Goal: Task Accomplishment & Management: Complete application form

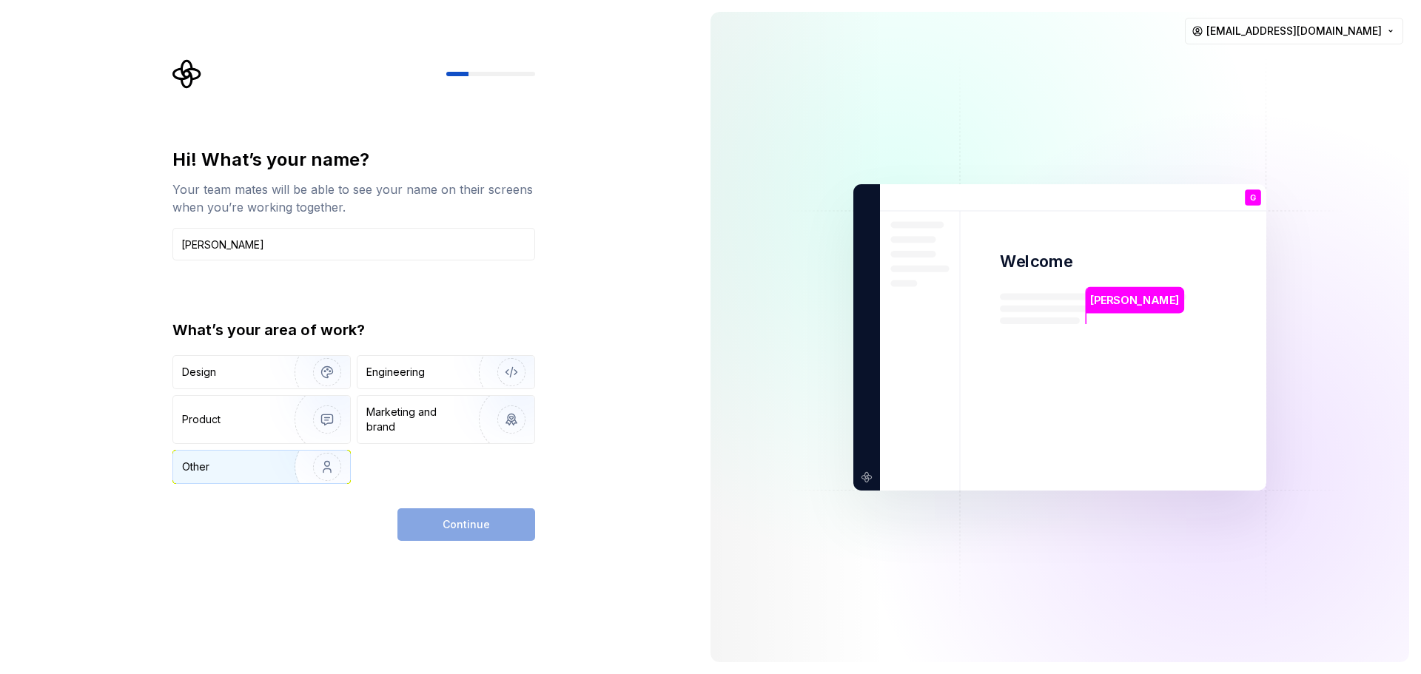
type input "[PERSON_NAME]"
click at [196, 469] on div "Other" at bounding box center [195, 467] width 27 height 15
click at [431, 524] on button "Continue" at bounding box center [466, 524] width 138 height 33
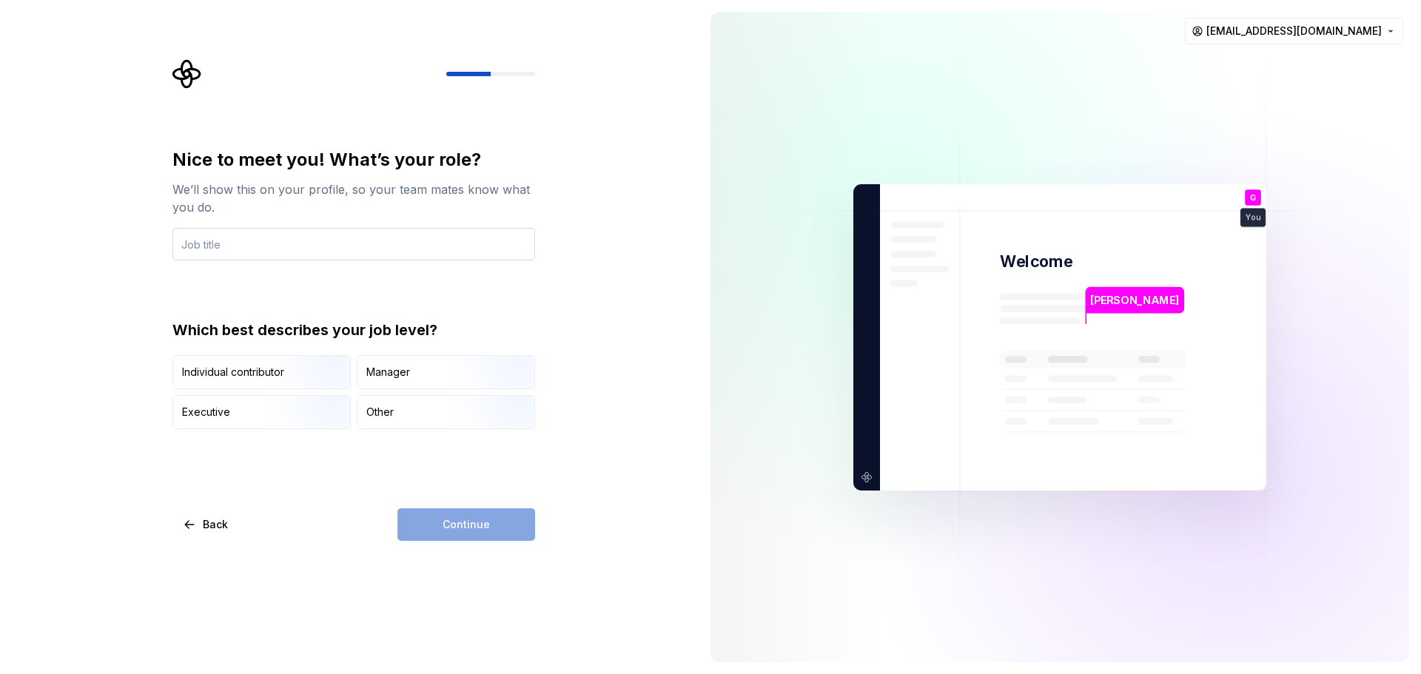
click at [310, 234] on input "text" at bounding box center [353, 244] width 363 height 33
type input "Private"
click at [422, 417] on div "Other" at bounding box center [445, 412] width 177 height 33
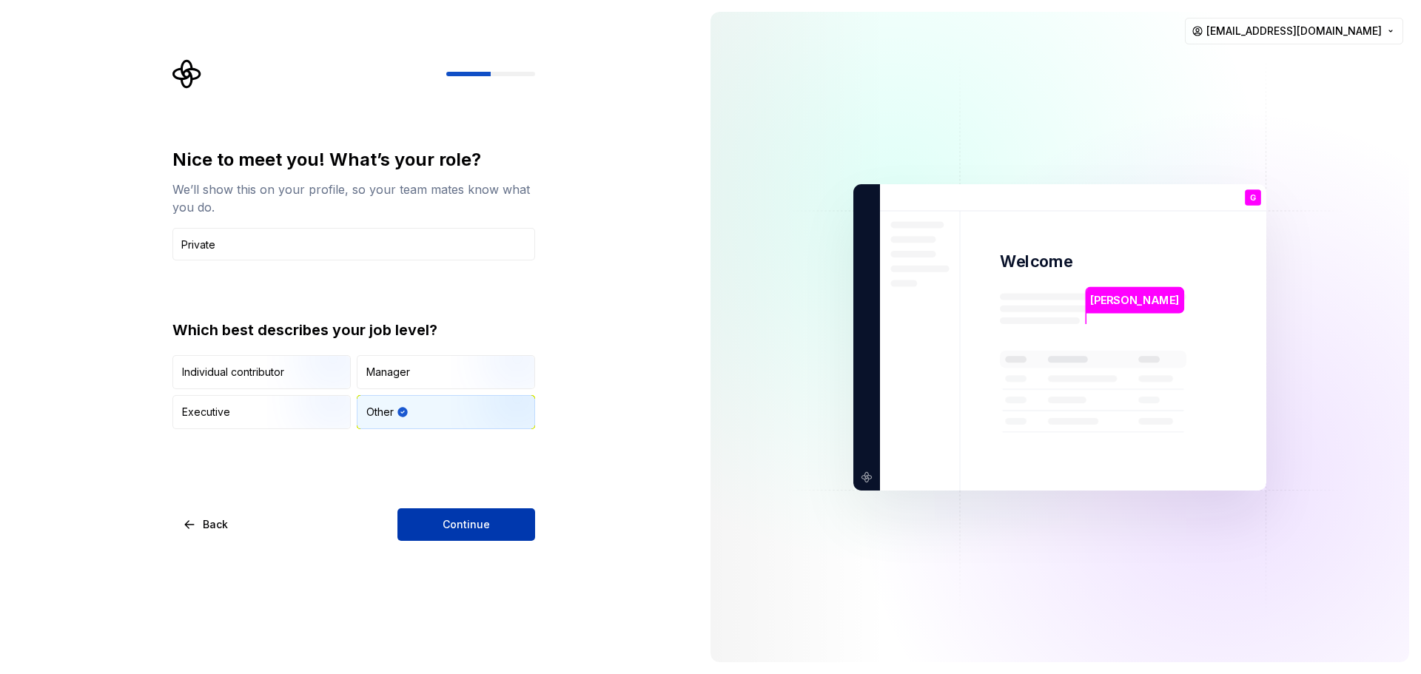
click at [434, 519] on button "Continue" at bounding box center [466, 524] width 138 height 33
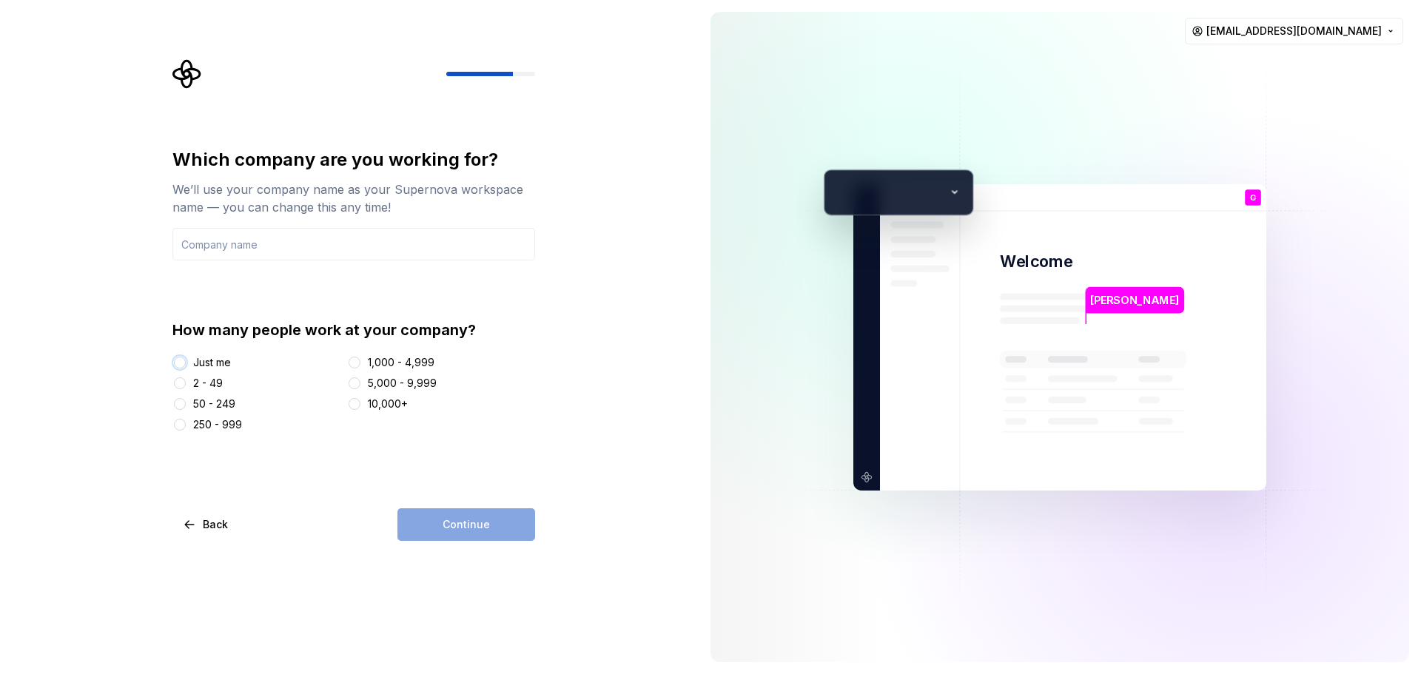
click at [179, 358] on button "Just me" at bounding box center [180, 363] width 12 height 12
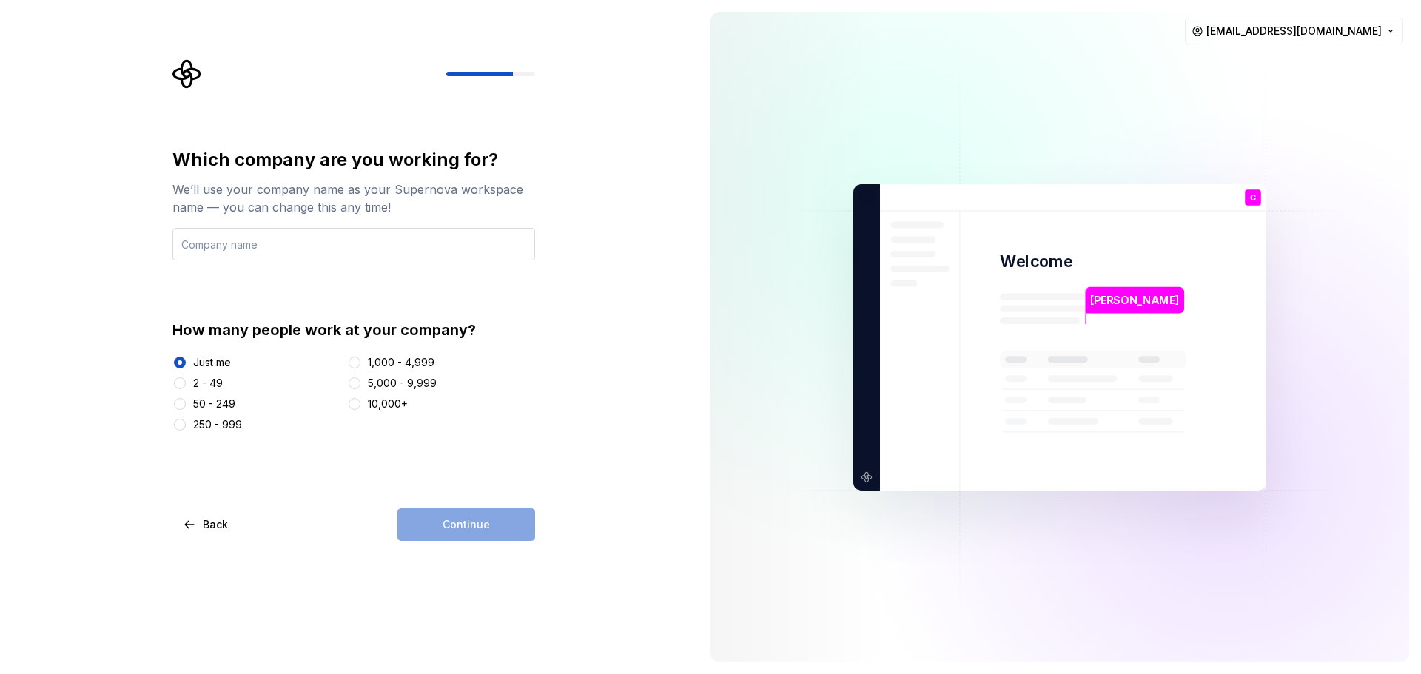
click at [273, 249] on input "text" at bounding box center [353, 244] width 363 height 33
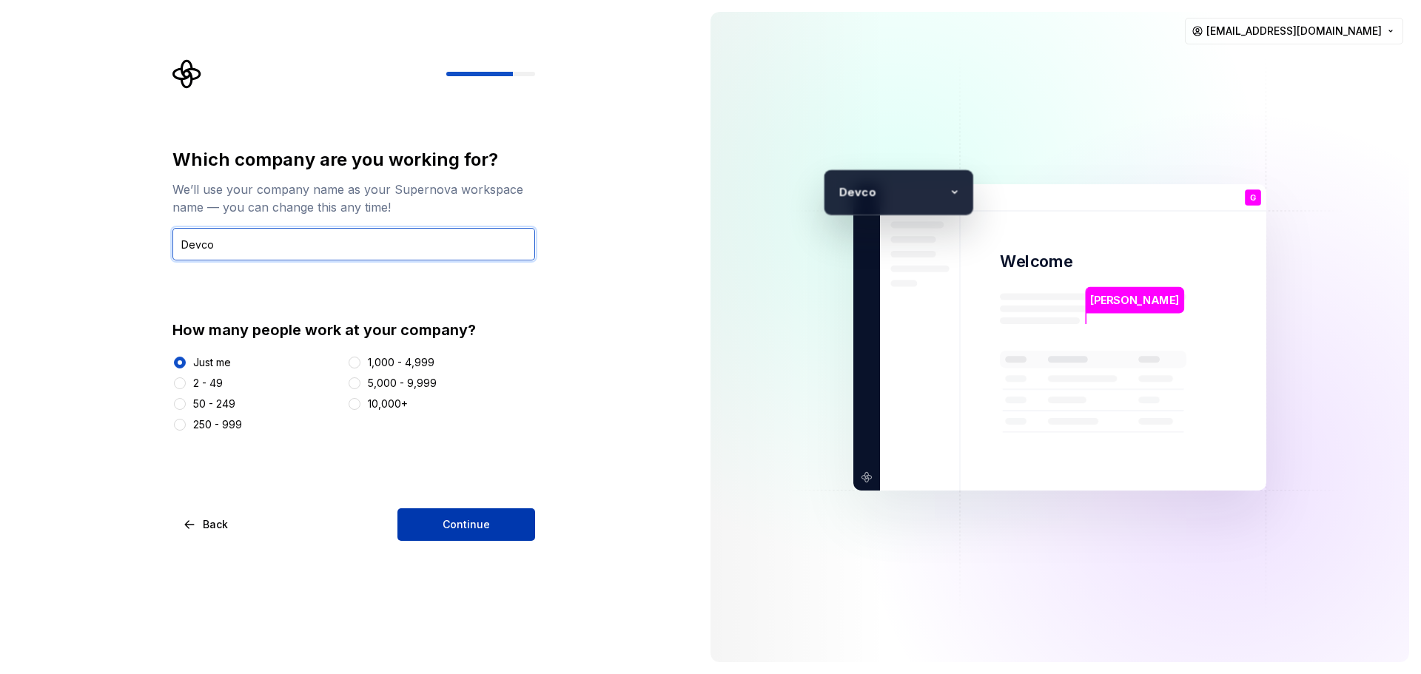
type input "Devco"
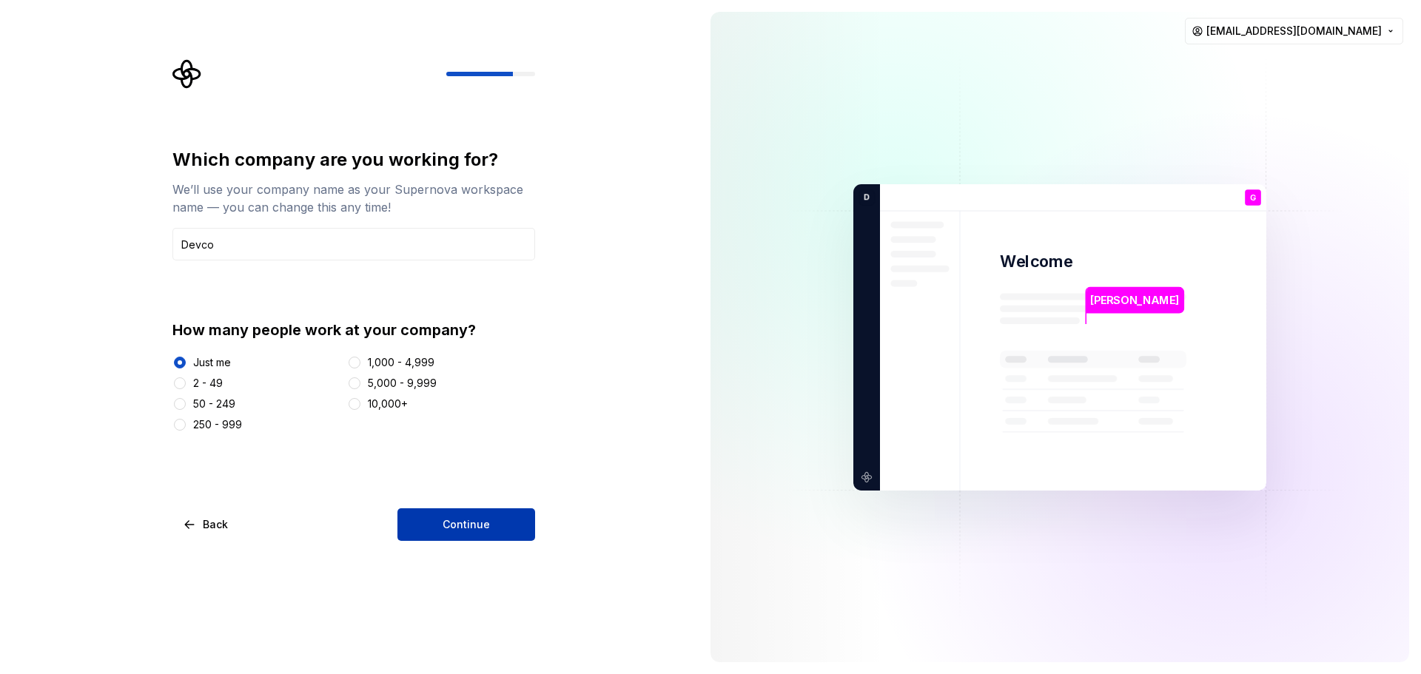
click at [463, 526] on span "Continue" at bounding box center [466, 524] width 47 height 15
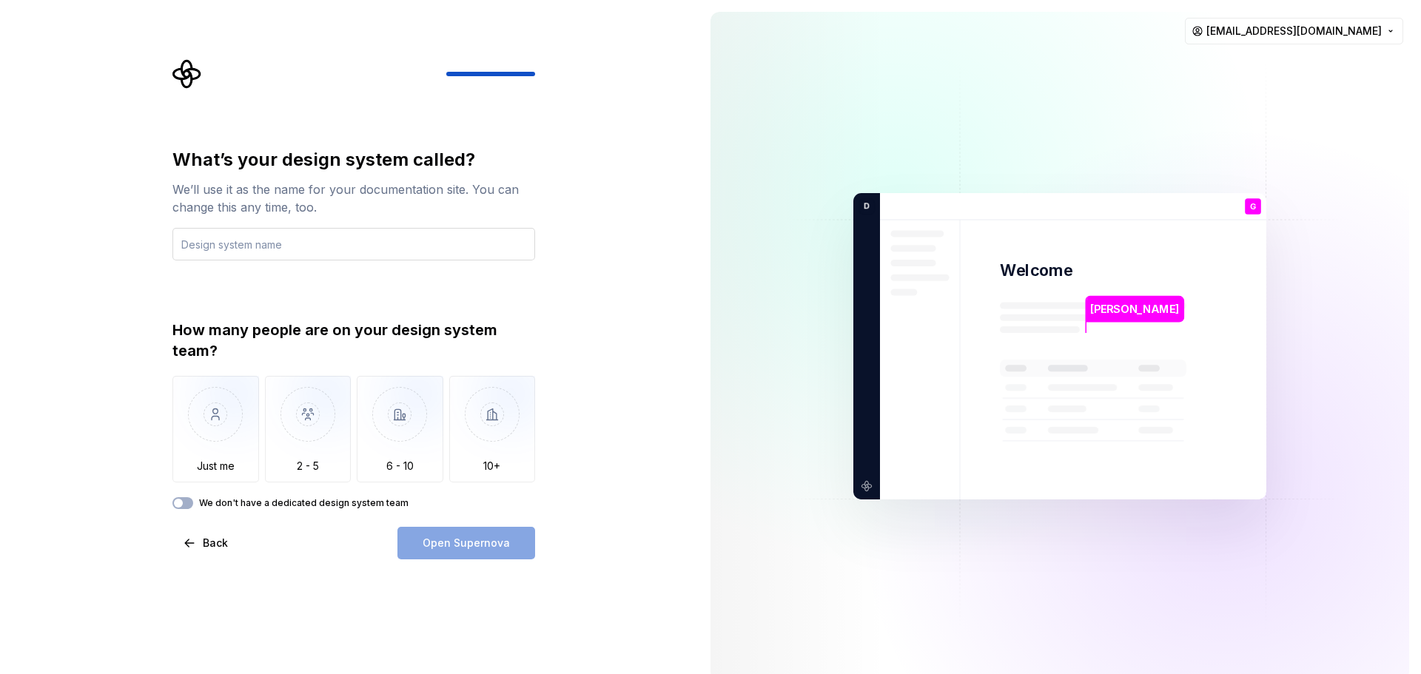
click at [185, 234] on input "text" at bounding box center [353, 244] width 363 height 33
type input "Dev"
click at [215, 406] on img "button" at bounding box center [215, 425] width 87 height 99
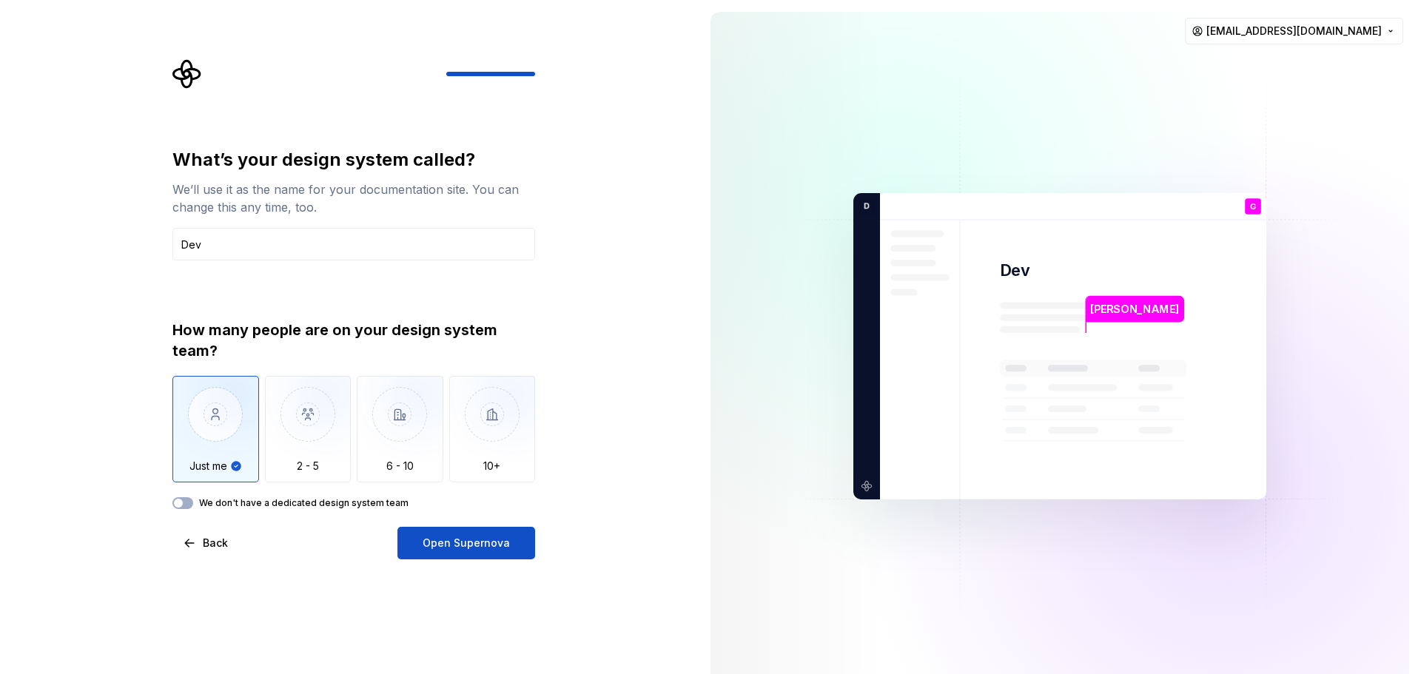
click at [191, 497] on div "How many people are on your design system team? Just me 2 - 5 6 - 10 10+ We don…" at bounding box center [353, 414] width 363 height 189
click at [187, 503] on button "We don't have a dedicated design system team" at bounding box center [182, 503] width 21 height 12
click at [177, 501] on icon "button" at bounding box center [178, 503] width 12 height 9
click at [428, 544] on span "Open Supernova" at bounding box center [466, 543] width 87 height 15
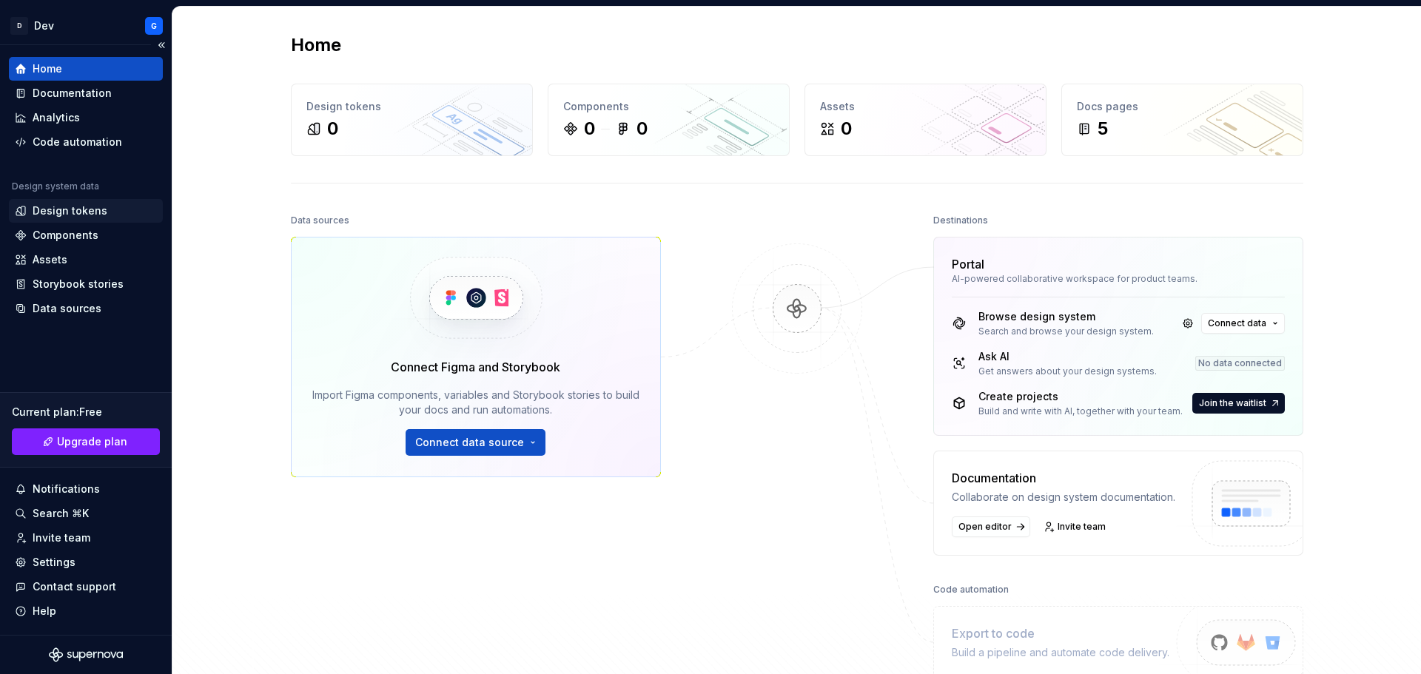
click at [67, 207] on div "Design tokens" at bounding box center [70, 211] width 75 height 15
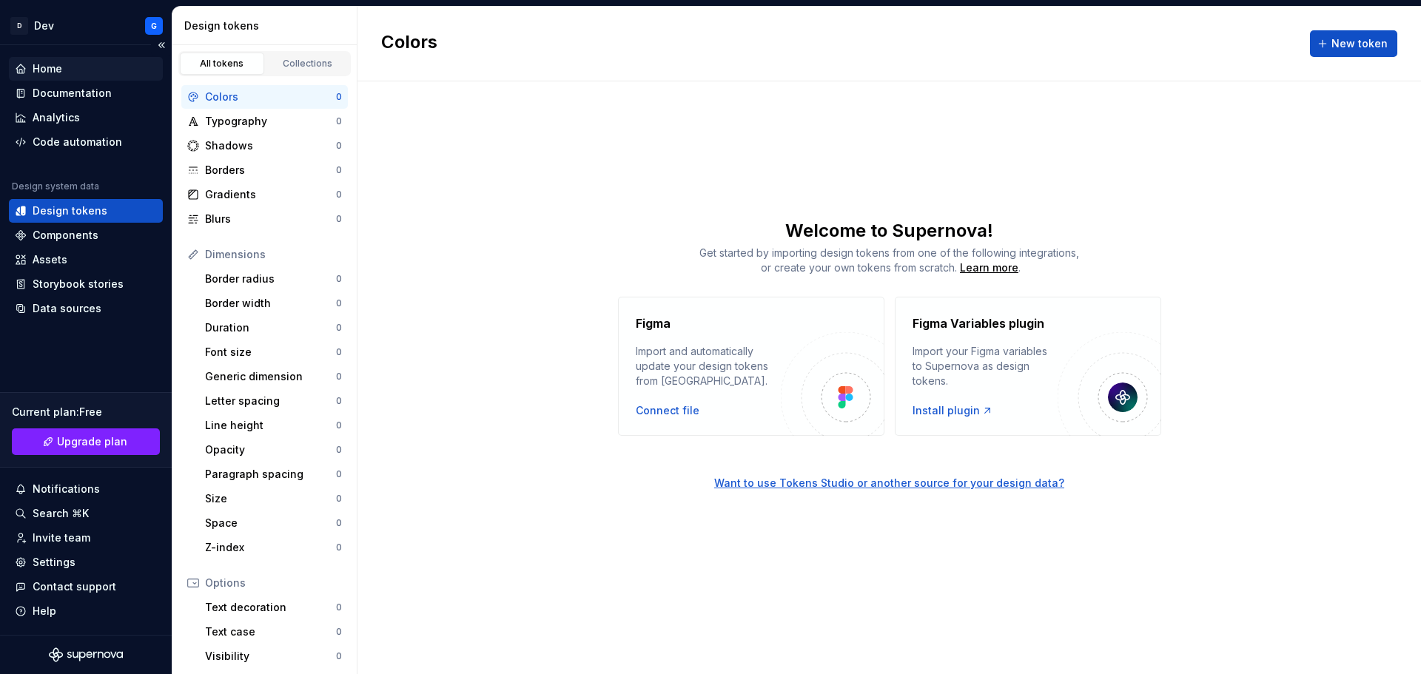
click at [49, 68] on div "Home" at bounding box center [48, 68] width 30 height 15
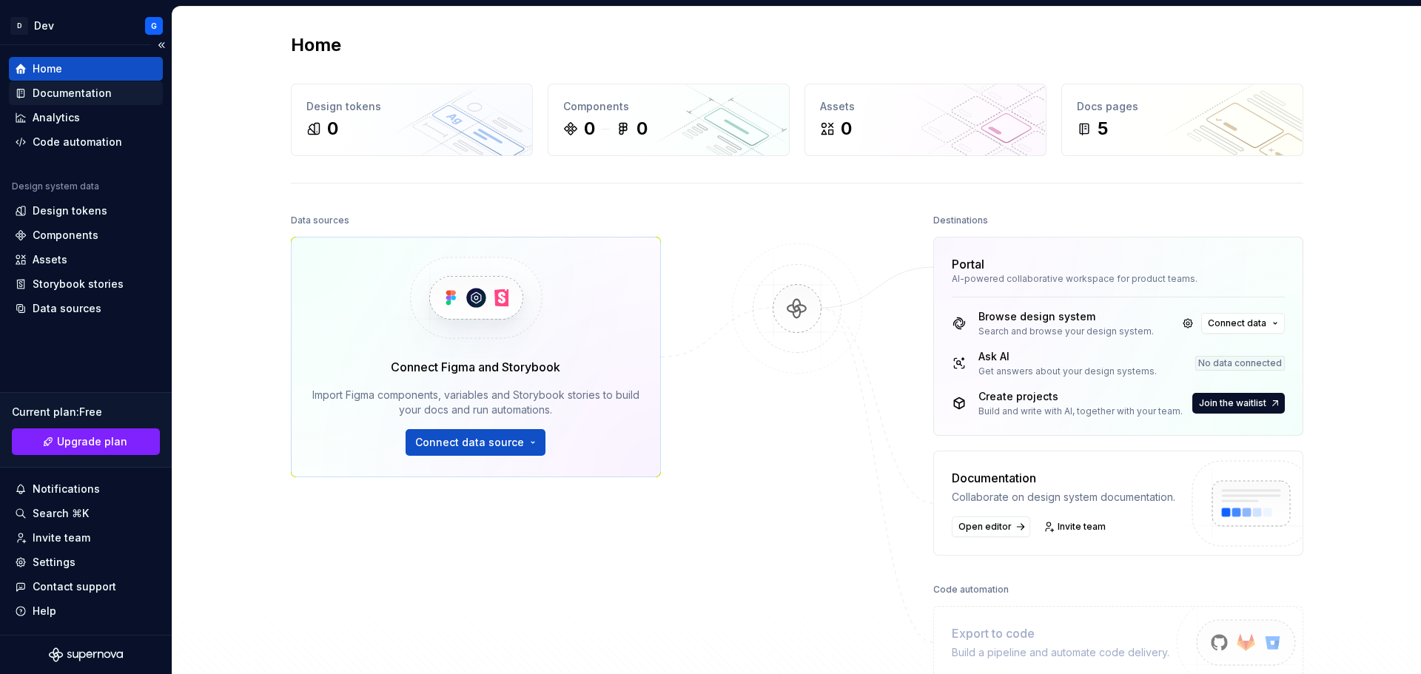
click at [46, 93] on div "Documentation" at bounding box center [72, 93] width 79 height 15
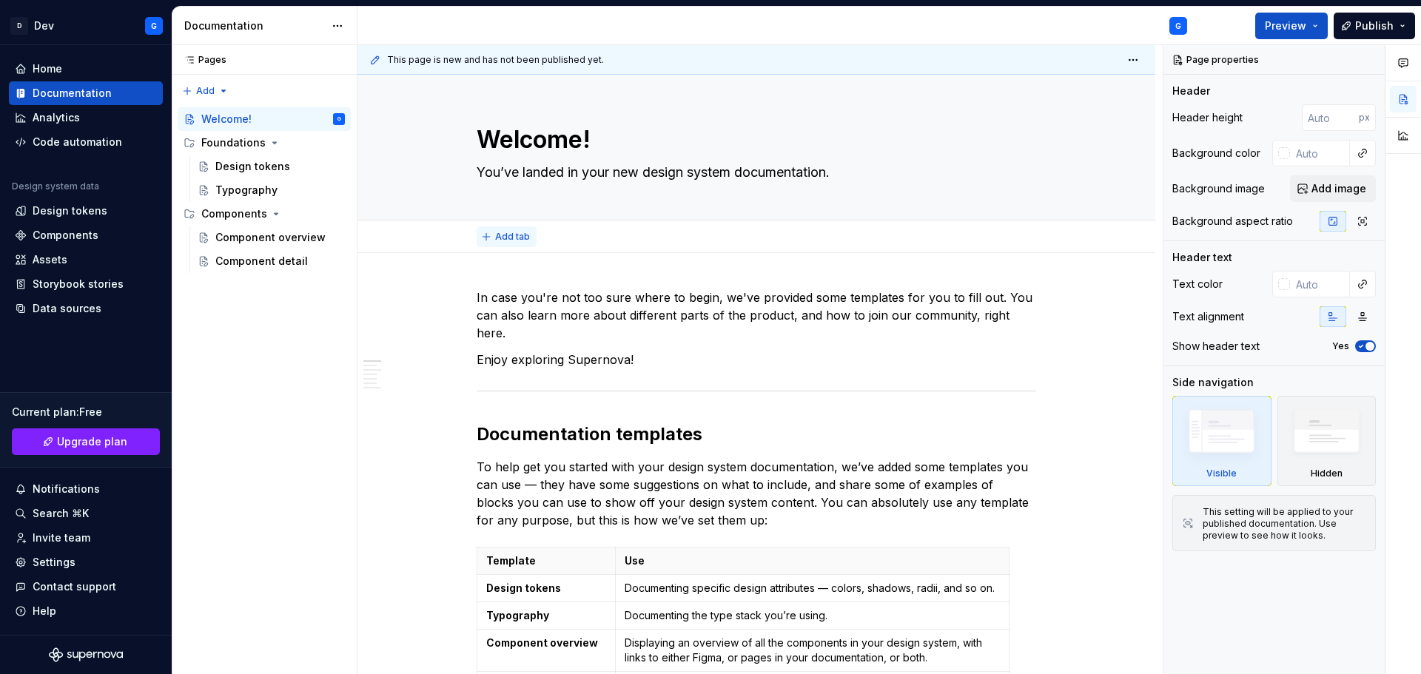
click at [502, 241] on span "Add tab" at bounding box center [512, 237] width 35 height 12
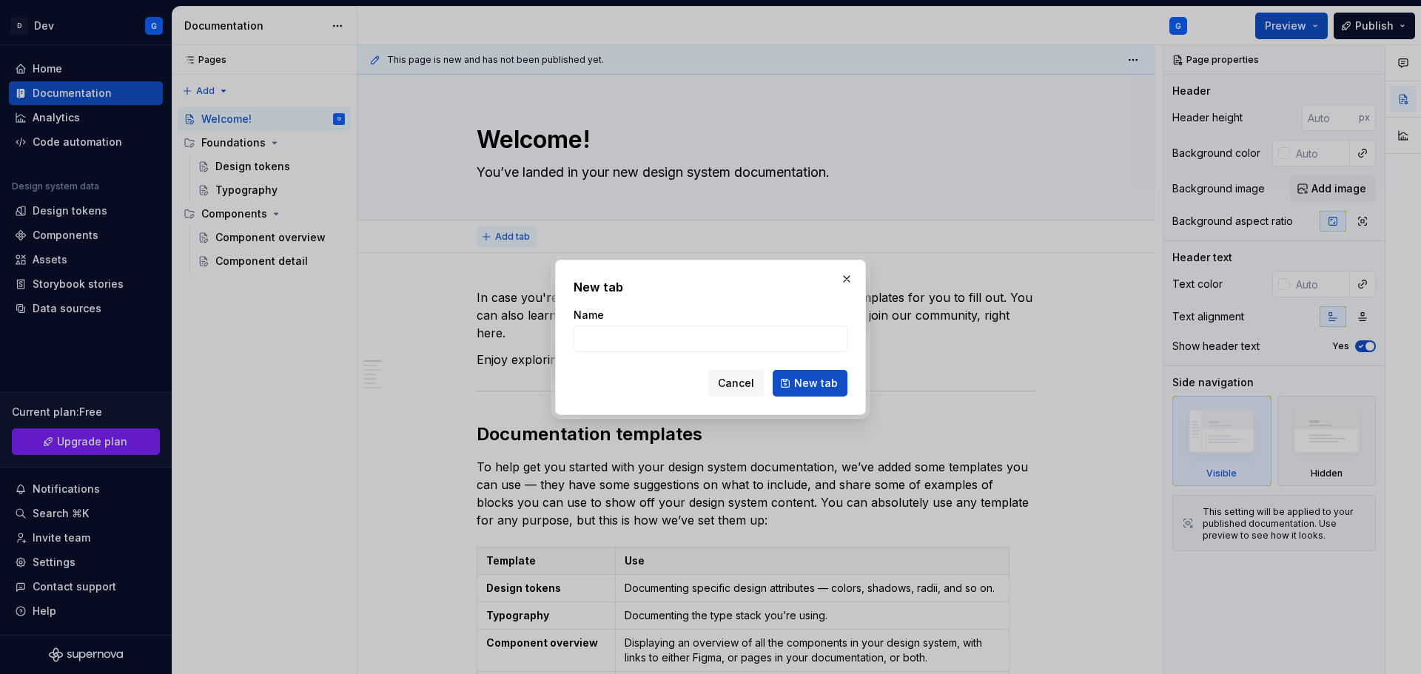
type textarea "*"
click at [736, 381] on span "Cancel" at bounding box center [736, 383] width 36 height 15
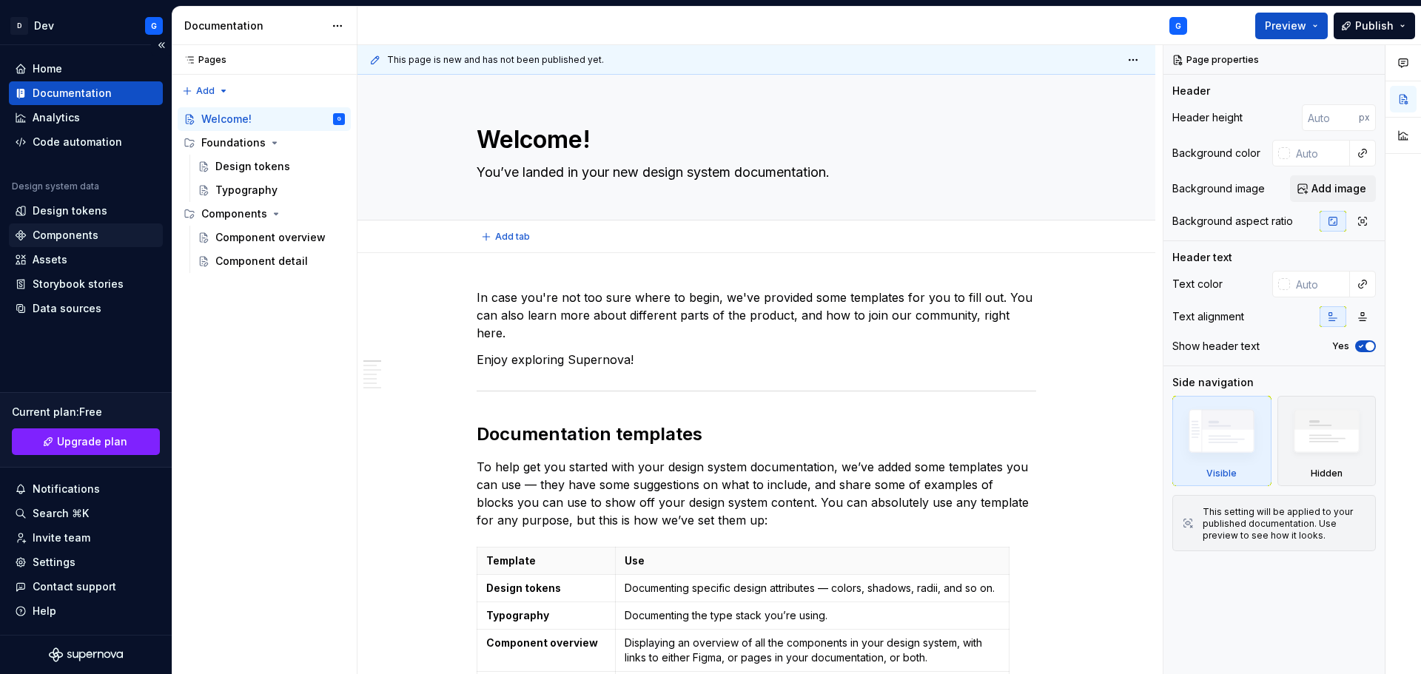
click at [73, 232] on div "Components" at bounding box center [66, 235] width 66 height 15
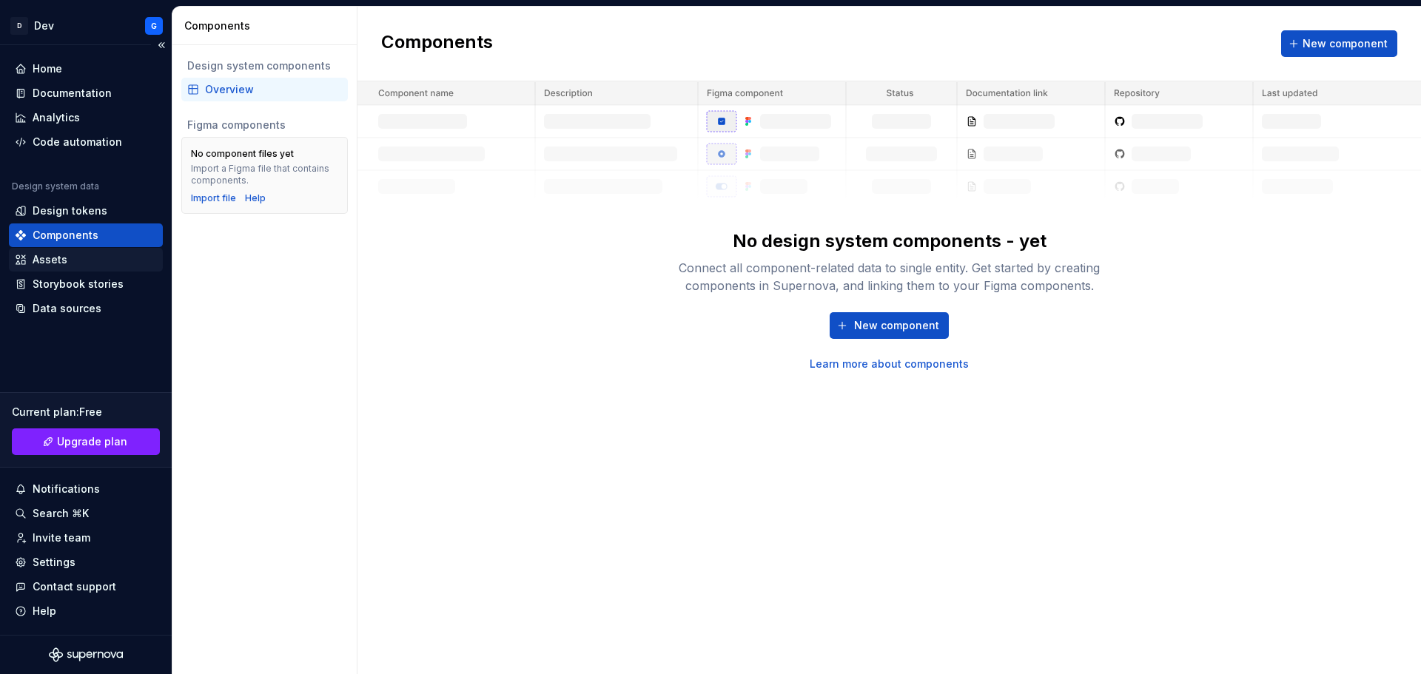
click at [52, 259] on div "Assets" at bounding box center [50, 259] width 35 height 15
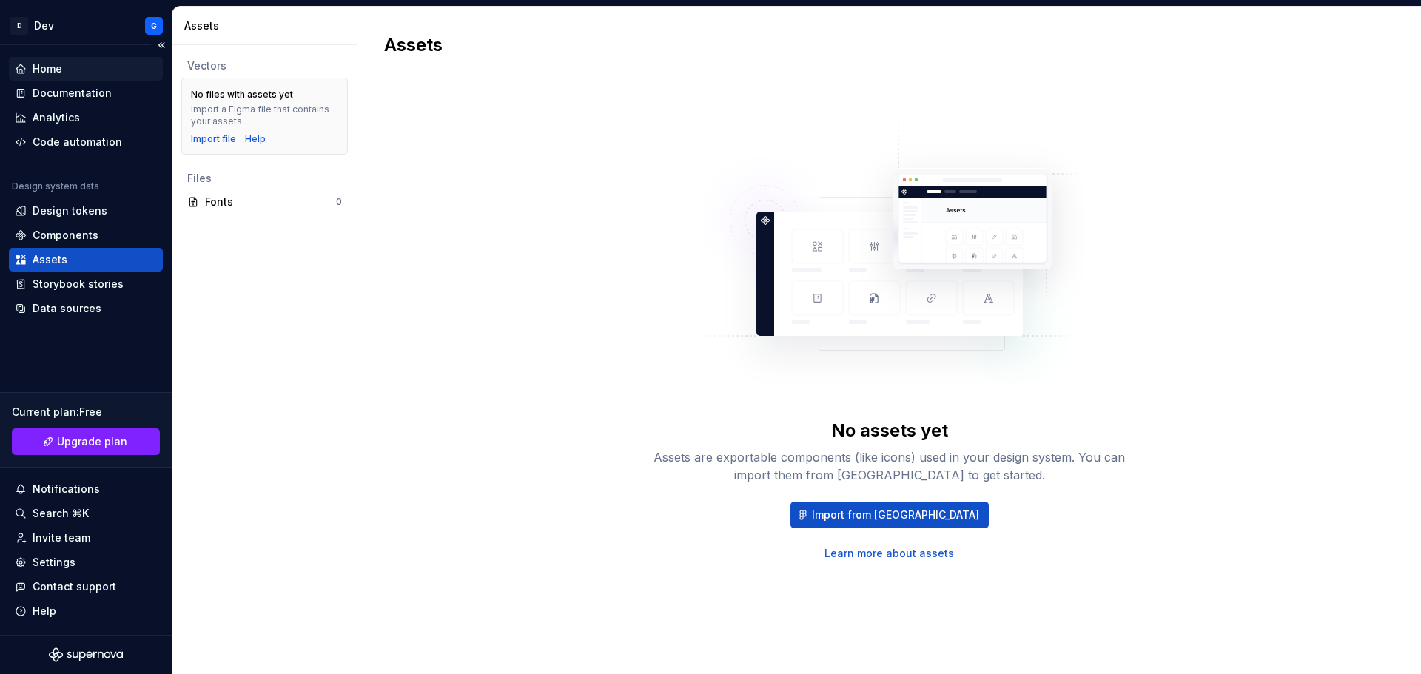
click at [39, 70] on div "Home" at bounding box center [48, 68] width 30 height 15
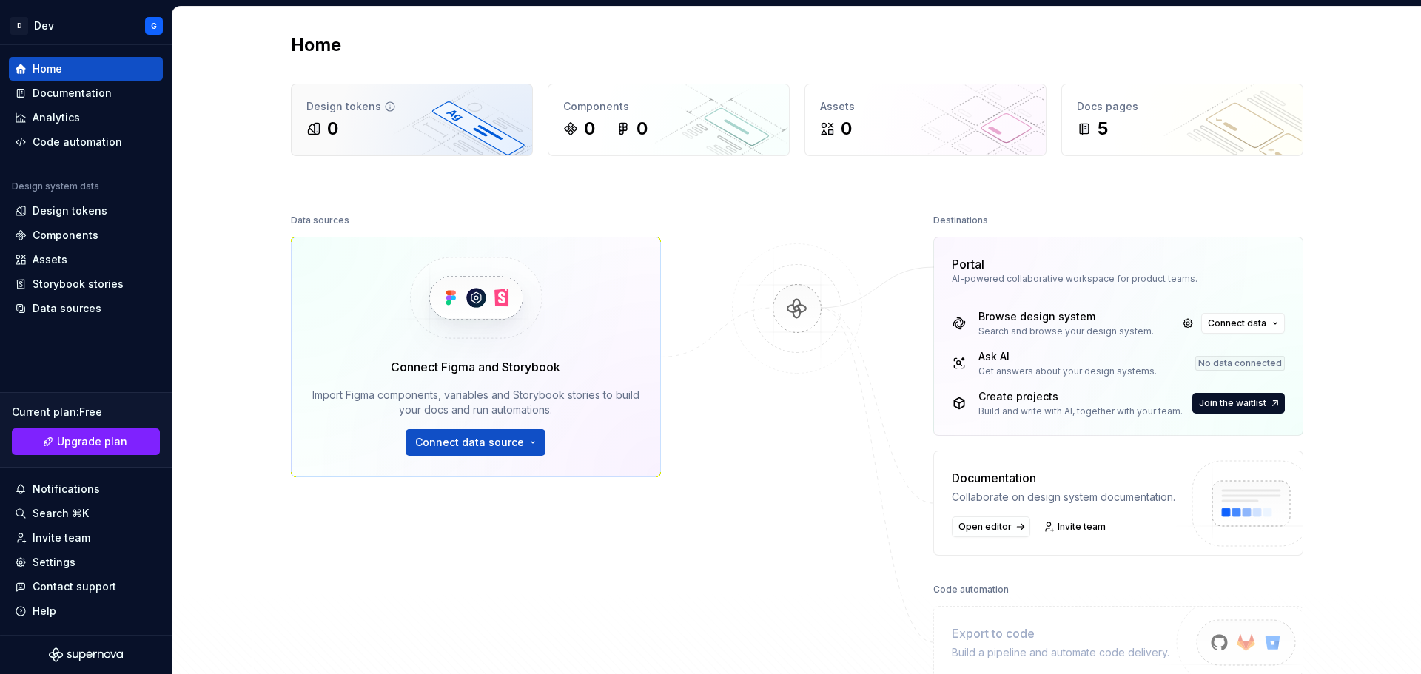
click at [351, 121] on div "0" at bounding box center [411, 129] width 211 height 24
